Goal: Task Accomplishment & Management: Manage account settings

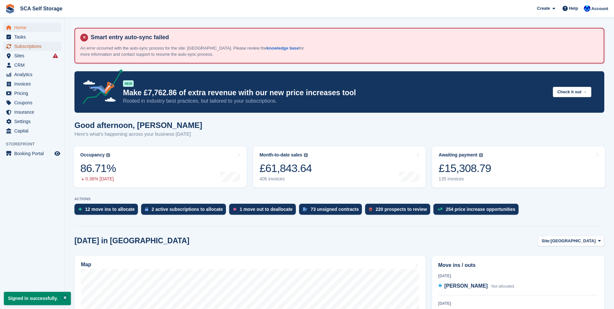
click at [23, 45] on span "Subscriptions" at bounding box center [33, 46] width 39 height 9
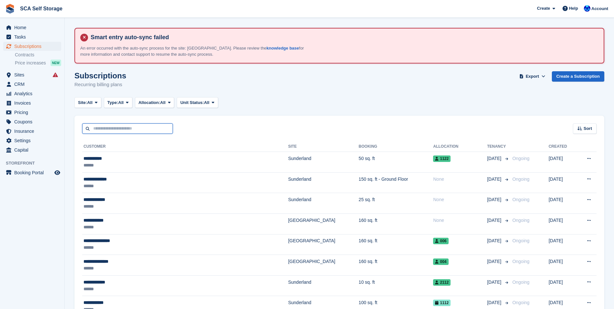
click at [95, 127] on input "text" at bounding box center [127, 128] width 91 height 11
type input "***"
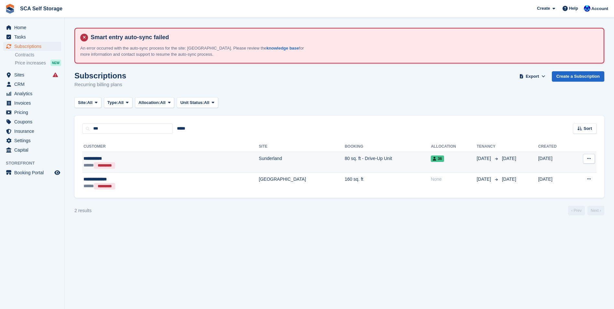
click at [147, 158] on div "**********" at bounding box center [131, 158] width 96 height 7
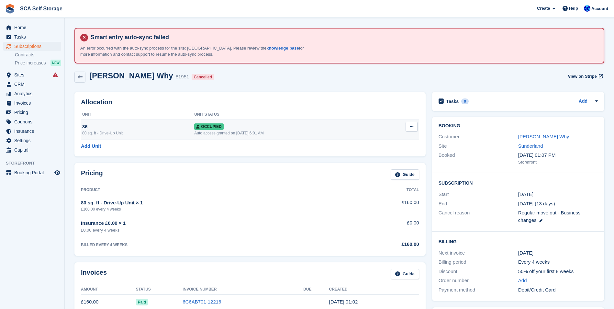
click at [411, 128] on icon at bounding box center [412, 126] width 4 height 4
click at [380, 160] on p "Deallocate" at bounding box center [386, 161] width 56 height 8
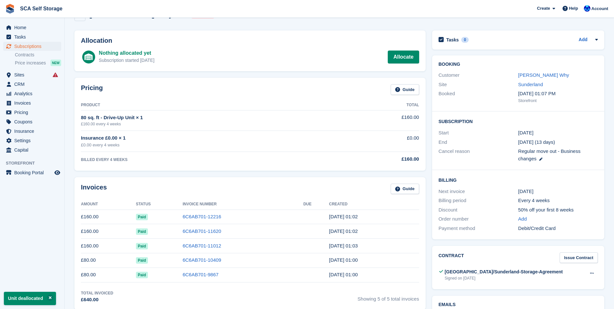
scroll to position [65, 0]
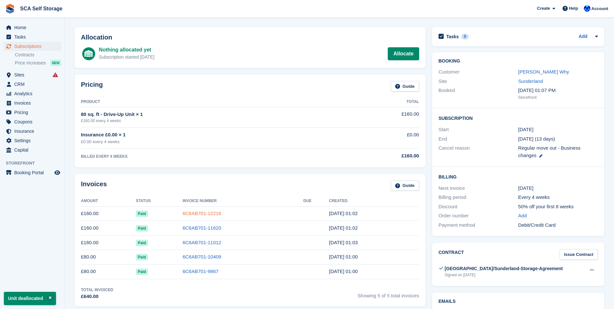
click at [208, 212] on link "6C6AB701-12216" at bounding box center [201, 213] width 39 height 6
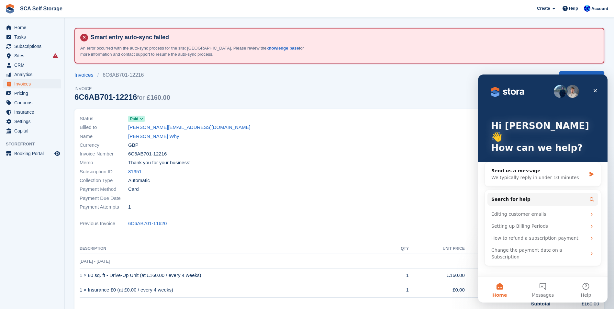
click at [308, 166] on div "Memo Thank you for your business!" at bounding box center [208, 162] width 256 height 9
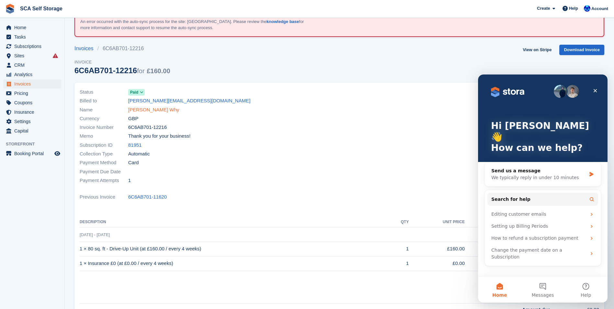
scroll to position [65, 0]
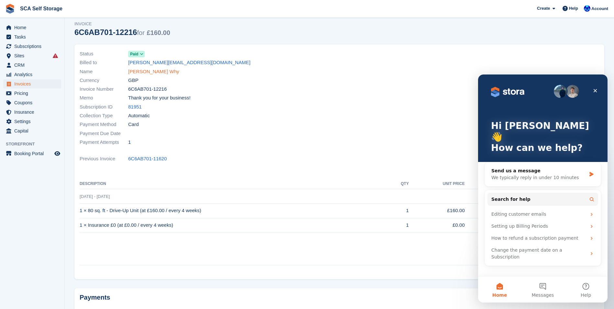
click at [149, 75] on link "Anthony Why" at bounding box center [153, 71] width 51 height 7
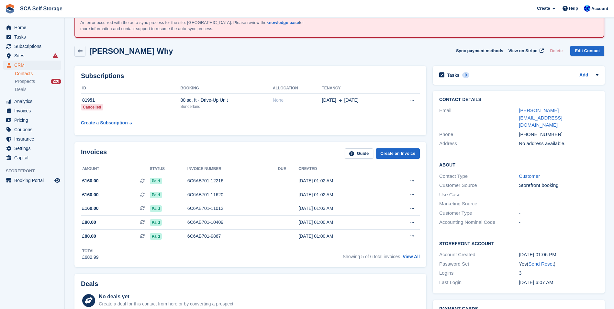
scroll to position [32, 0]
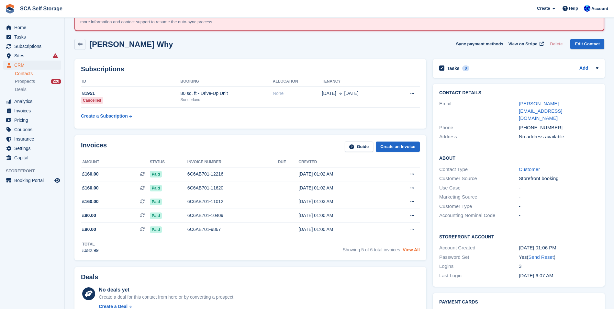
click at [408, 248] on link "View All" at bounding box center [410, 249] width 17 height 5
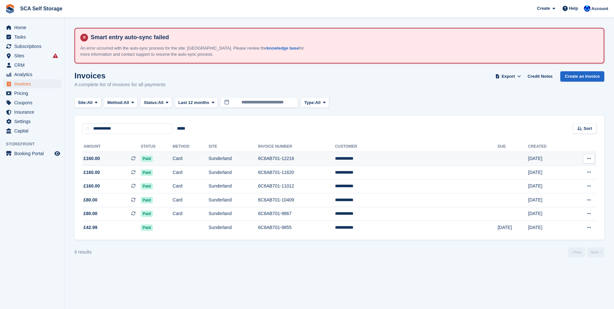
click at [327, 157] on td "6C6AB701-12216" at bounding box center [296, 159] width 77 height 14
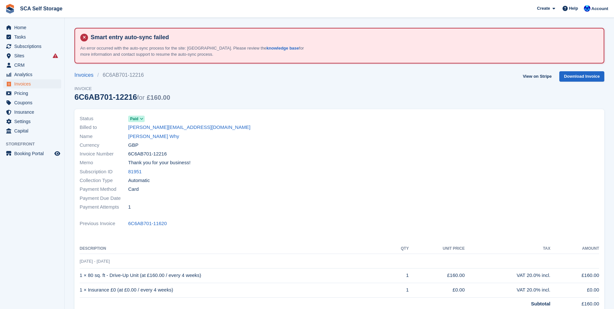
click at [252, 182] on div "Collection Type Automatic" at bounding box center [208, 180] width 256 height 9
click at [136, 136] on link "[PERSON_NAME] Why" at bounding box center [153, 136] width 51 height 7
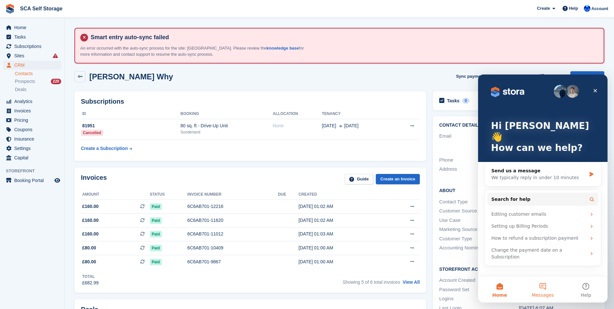
click at [539, 297] on span "Messages" at bounding box center [543, 294] width 22 height 5
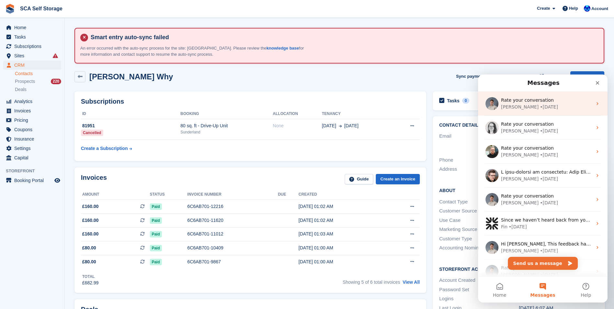
click at [541, 109] on div "[PERSON_NAME] • [DATE]" at bounding box center [546, 107] width 91 height 7
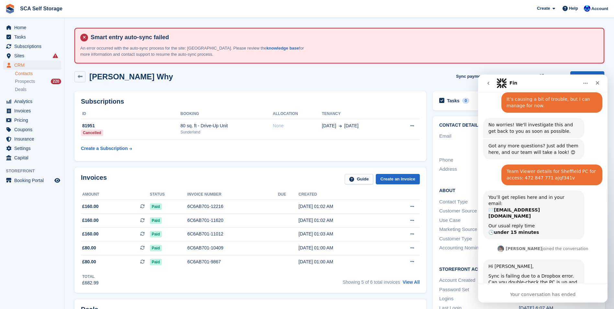
scroll to position [358, 0]
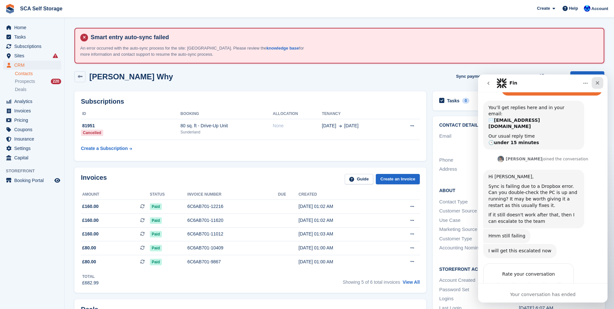
click at [597, 82] on icon "Close" at bounding box center [597, 82] width 5 height 5
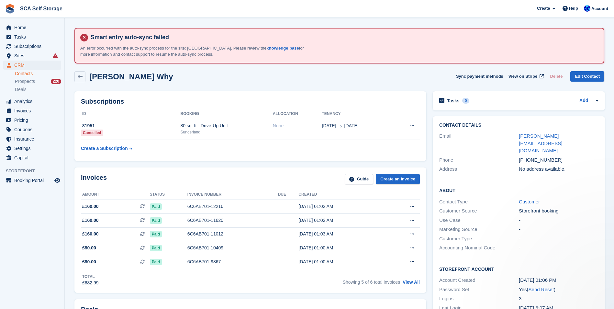
scroll to position [0, 0]
click at [339, 79] on div "Anthony Why Sync payment methods View on Stripe Delete Edit Contact" at bounding box center [339, 76] width 530 height 11
click at [255, 171] on div "Invoices Guide Create an Invoice Amount Status Invoice number Due Created £160.…" at bounding box center [250, 230] width 352 height 126
click at [170, 118] on th "ID" at bounding box center [131, 114] width 100 height 10
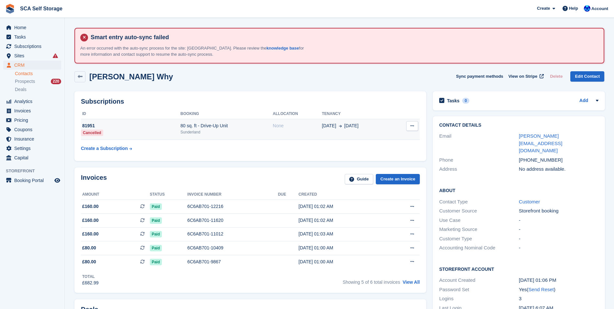
click at [272, 138] on td "80 sq. ft - Drive-Up Unit Sunderland" at bounding box center [227, 129] width 92 height 21
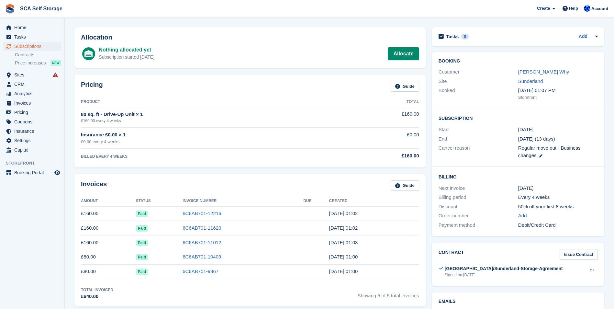
scroll to position [97, 0]
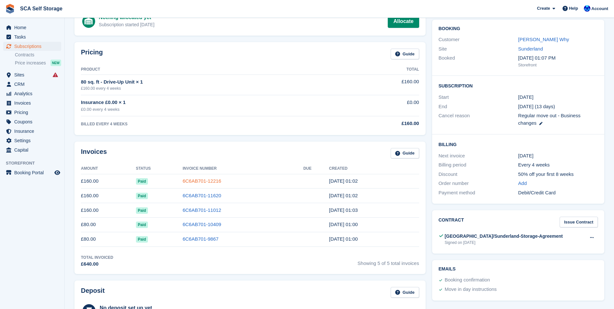
click at [207, 182] on link "6C6AB701-12216" at bounding box center [201, 181] width 39 height 6
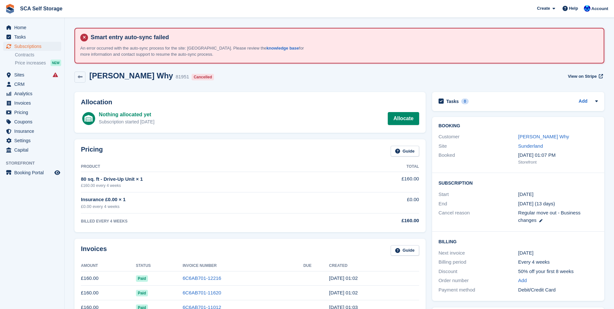
scroll to position [97, 0]
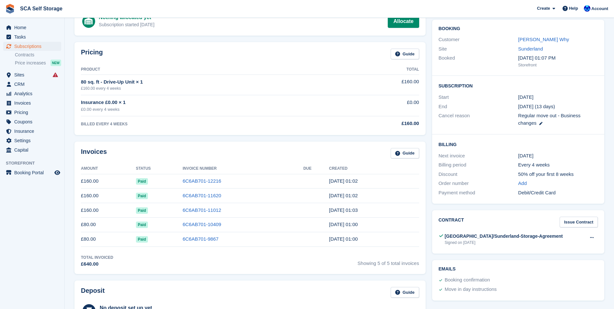
click at [517, 40] on div "Customer" at bounding box center [478, 39] width 80 height 7
click at [523, 40] on link "[PERSON_NAME] Why" at bounding box center [543, 40] width 51 height 6
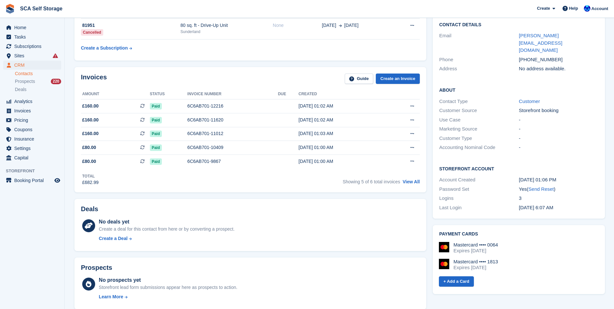
scroll to position [65, 0]
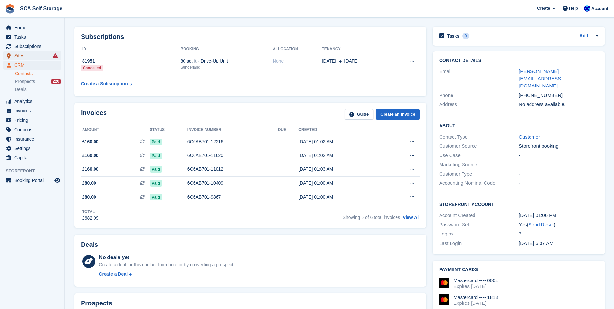
click at [22, 56] on span "Sites" at bounding box center [33, 55] width 39 height 9
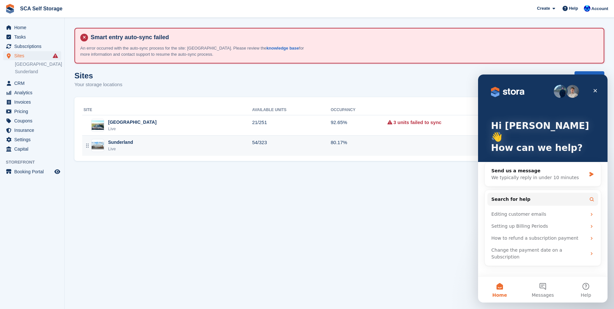
click at [136, 149] on div "Sunderland Live" at bounding box center [167, 145] width 169 height 13
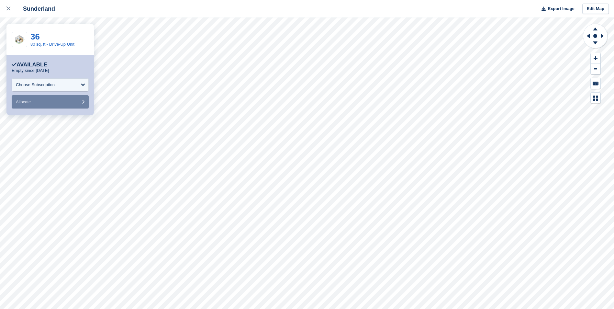
click at [28, 37] on div "36 80 sq. ft - Drive-Up Unit" at bounding box center [49, 39] width 87 height 31
click at [31, 37] on link "36" at bounding box center [34, 37] width 9 height 10
click at [7, 8] on icon at bounding box center [8, 8] width 4 height 4
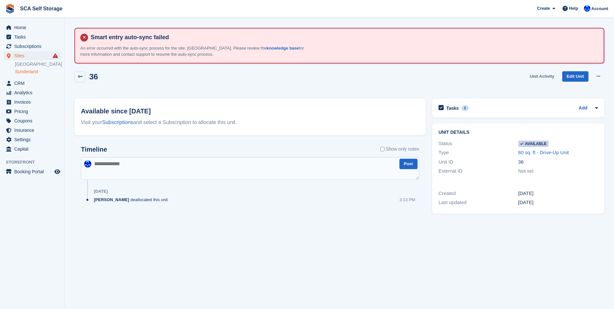
click at [546, 76] on link "Unit Activity" at bounding box center [541, 76] width 29 height 11
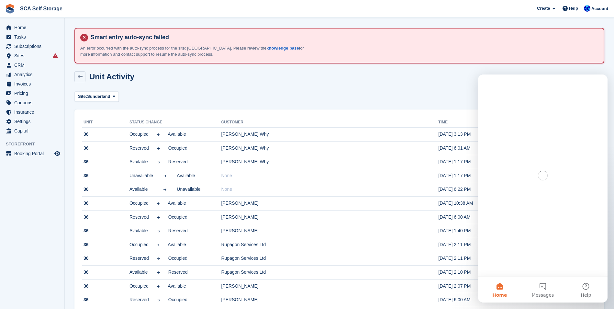
drag, startPoint x: 546, startPoint y: 76, endPoint x: 458, endPoint y: 80, distance: 87.5
click at [458, 80] on div "Unit Activity" at bounding box center [339, 80] width 530 height 19
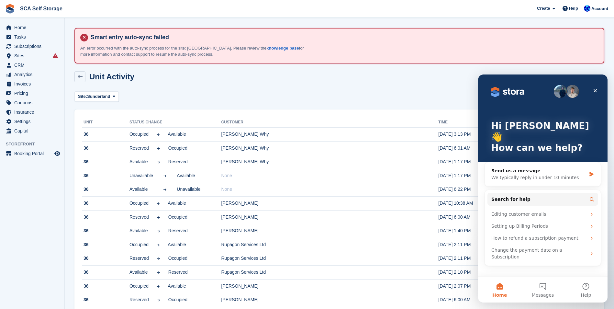
click at [536, 65] on section "Smart entry auto-sync failed An error occurred with the auto-sync process for t…" at bounding box center [339, 197] width 549 height 394
click at [596, 90] on icon "Close" at bounding box center [595, 91] width 4 height 4
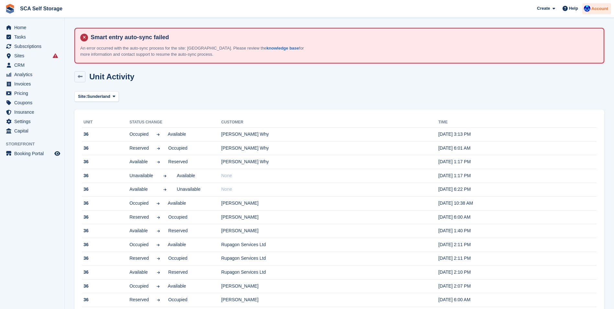
click at [599, 6] on span "Account" at bounding box center [599, 9] width 17 height 6
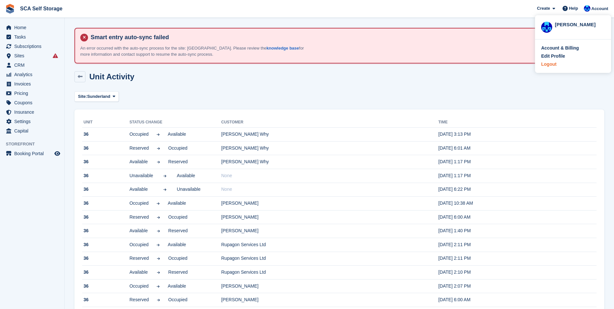
click at [557, 62] on div "Logout" at bounding box center [573, 64] width 64 height 7
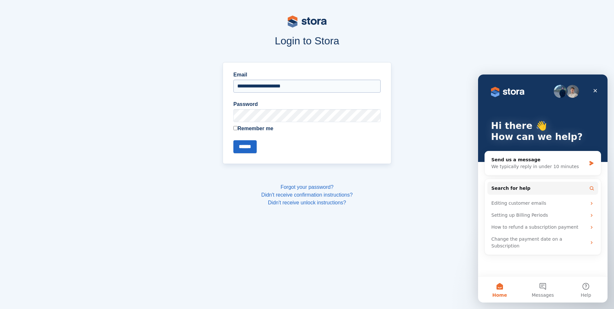
click at [281, 84] on input "**********" at bounding box center [306, 86] width 147 height 13
type input "**********"
click at [247, 145] on input "******" at bounding box center [244, 146] width 23 height 13
